Goal: Task Accomplishment & Management: Manage account settings

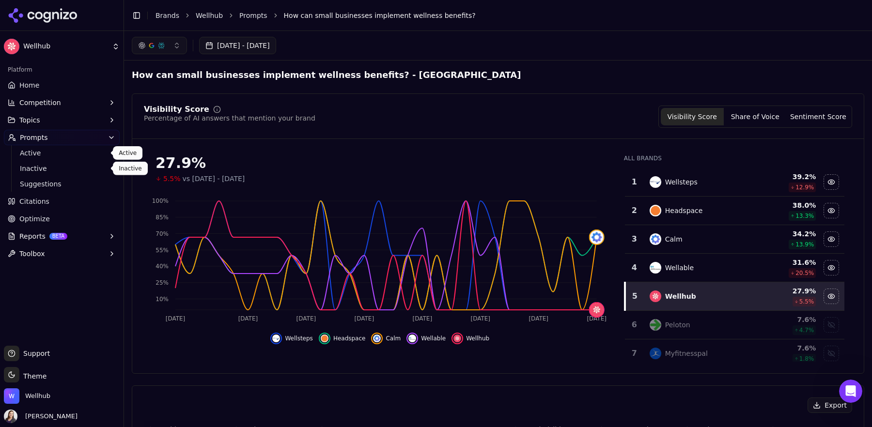
click at [30, 152] on span "Active" at bounding box center [62, 153] width 84 height 10
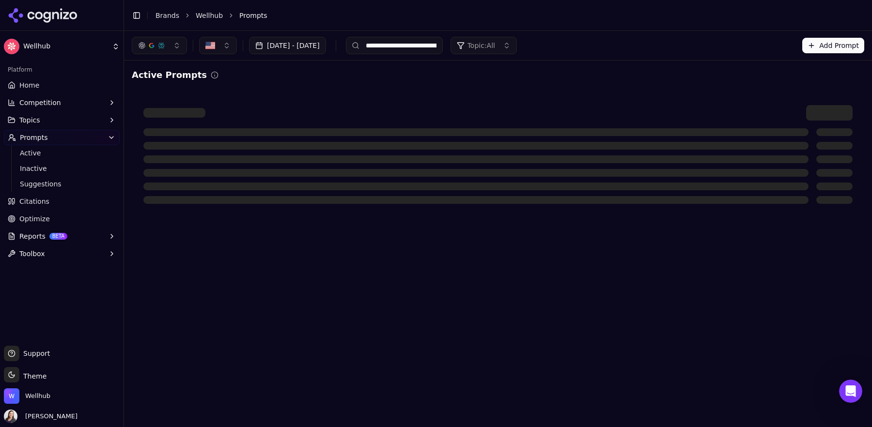
click at [495, 46] on div "Topic: All" at bounding box center [476, 46] width 38 height 10
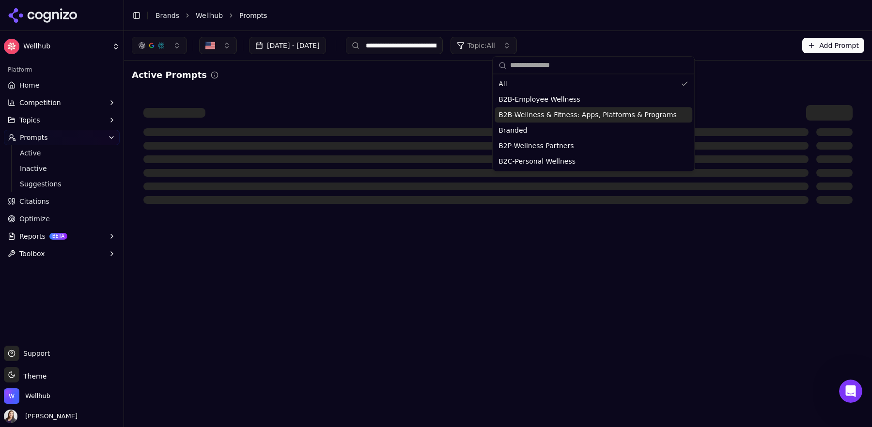
click at [664, 115] on span "B2B-Wellness & Fitness: Apps, Platforms & Programs" at bounding box center [587, 115] width 178 height 10
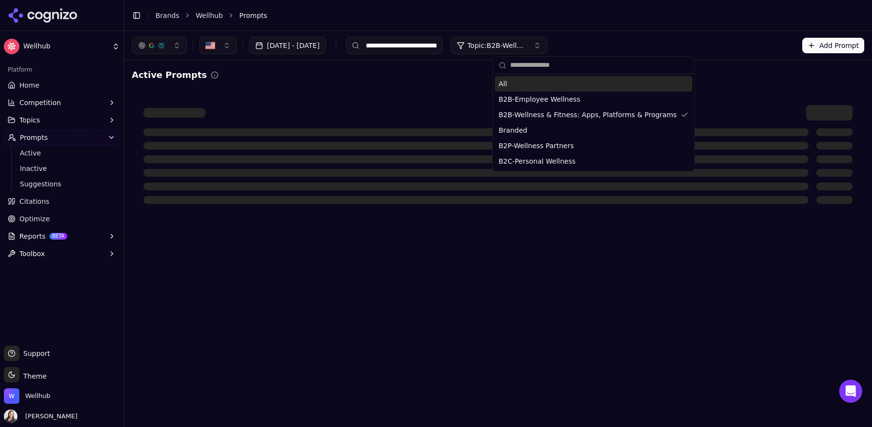
click at [443, 46] on input "**********" at bounding box center [394, 45] width 97 height 17
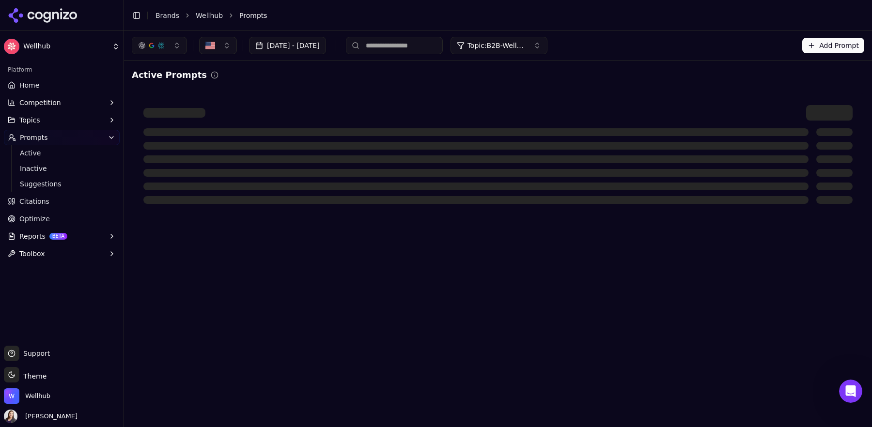
click at [525, 46] on span "Topic: B2B-Wellness & Fitness: Apps, Platforms & Programs" at bounding box center [496, 46] width 58 height 10
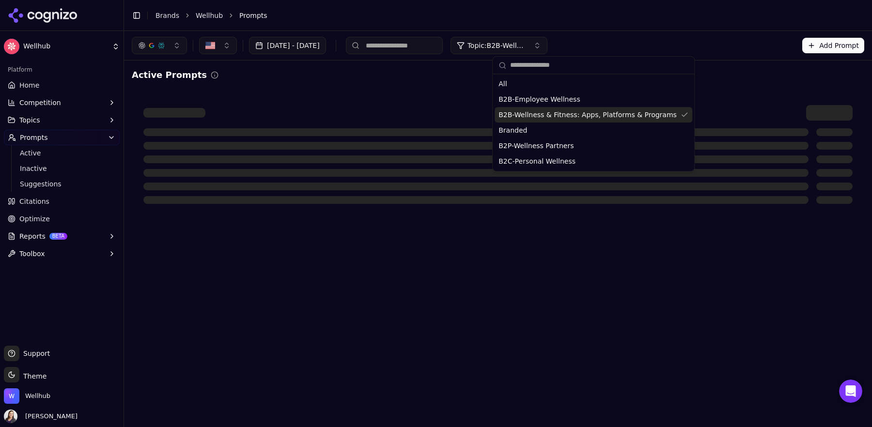
click at [645, 115] on span "B2B-Wellness & Fitness: Apps, Platforms & Programs" at bounding box center [587, 115] width 178 height 10
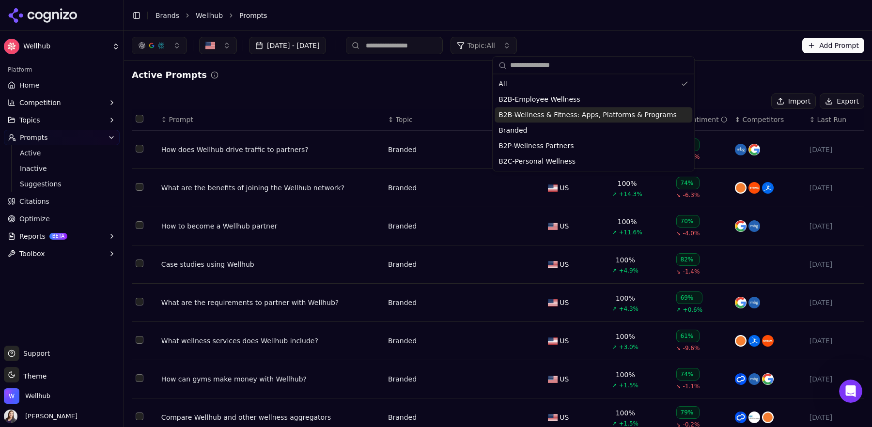
click at [635, 119] on span "B2B-Wellness & Fitness: Apps, Platforms & Programs" at bounding box center [587, 115] width 178 height 10
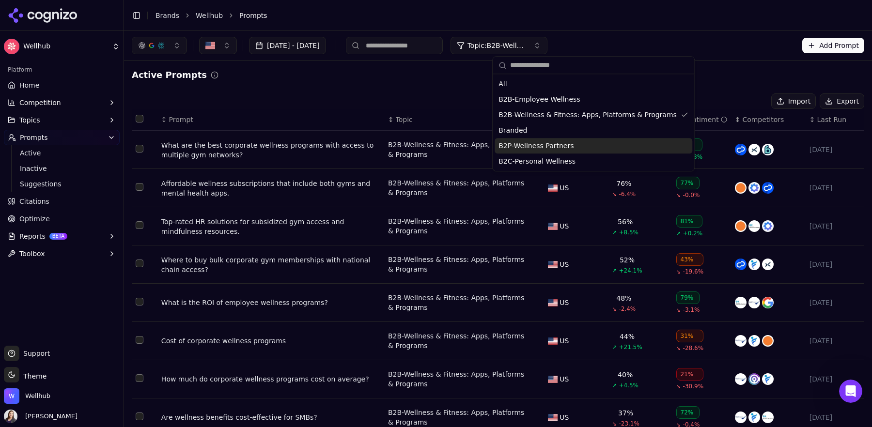
click at [353, 96] on div "Import Export" at bounding box center [498, 100] width 732 height 15
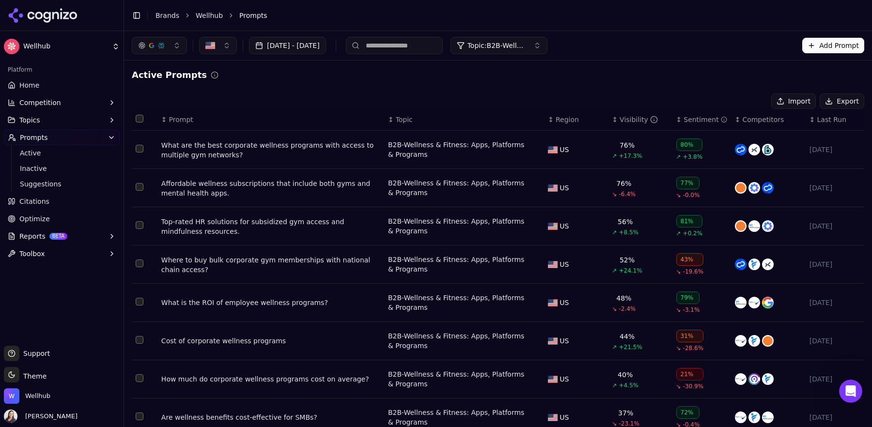
click at [619, 119] on div "Visibility" at bounding box center [638, 120] width 38 height 10
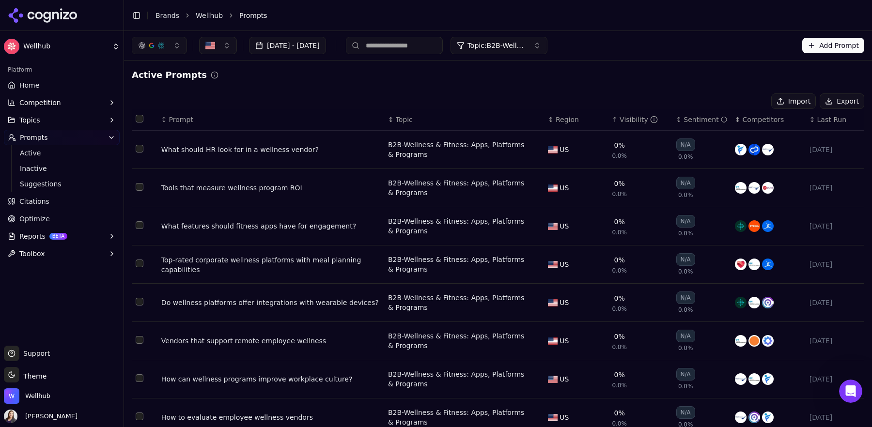
click at [618, 119] on div "↑ Visibility" at bounding box center [640, 120] width 56 height 10
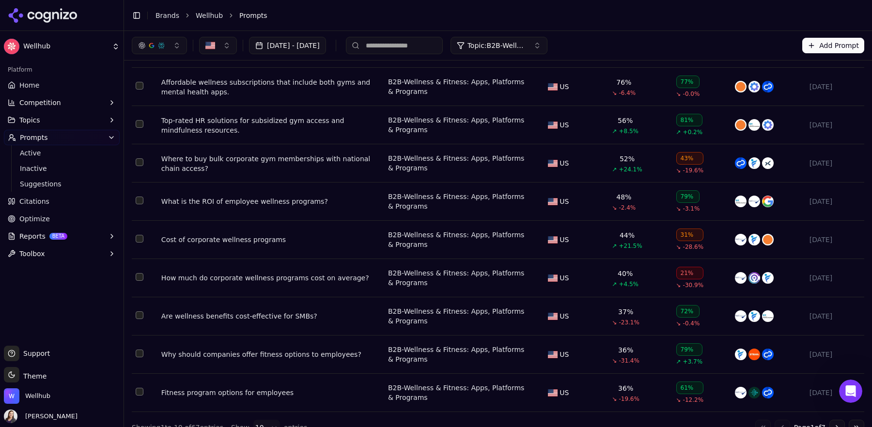
scroll to position [116, 0]
